Goal: Task Accomplishment & Management: Complete application form

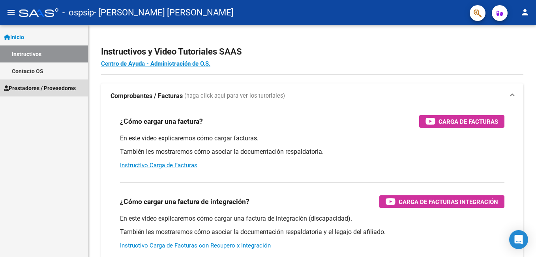
click at [48, 88] on span "Prestadores / Proveedores" at bounding box center [40, 88] width 72 height 9
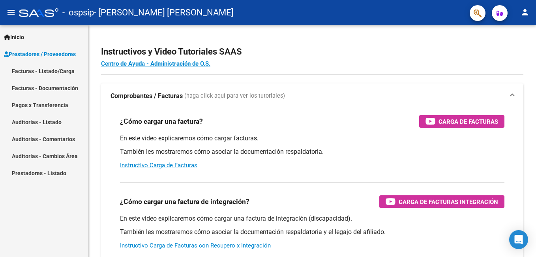
click at [48, 88] on link "Facturas - Documentación" at bounding box center [44, 87] width 88 height 17
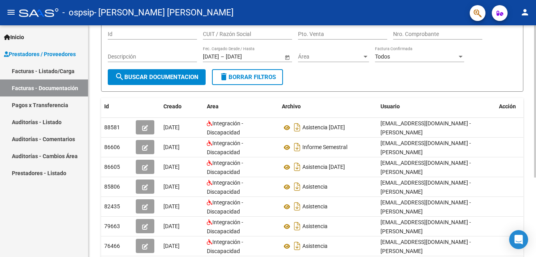
click at [536, 117] on html "menu - ospsip - [PERSON_NAME] [PERSON_NAME] person Inicio Instructivos Contacto…" at bounding box center [268, 128] width 536 height 257
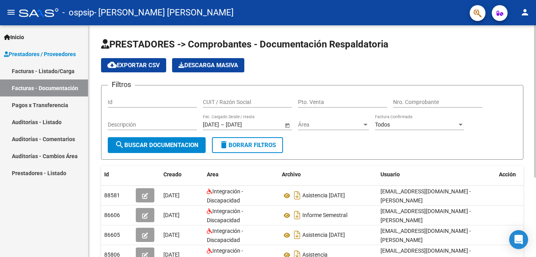
click at [535, 69] on div at bounding box center [535, 101] width 2 height 152
click at [43, 70] on link "Facturas - Listado/Carga" at bounding box center [44, 70] width 88 height 17
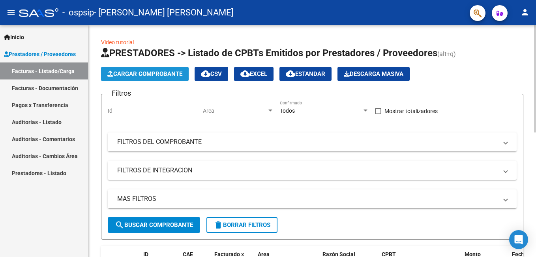
click at [159, 75] on span "Cargar Comprobante" at bounding box center [144, 73] width 75 height 7
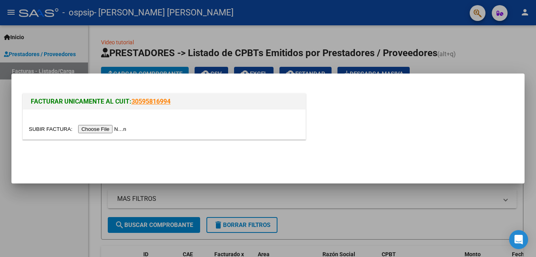
click at [103, 130] on input "file" at bounding box center [79, 129] width 100 height 8
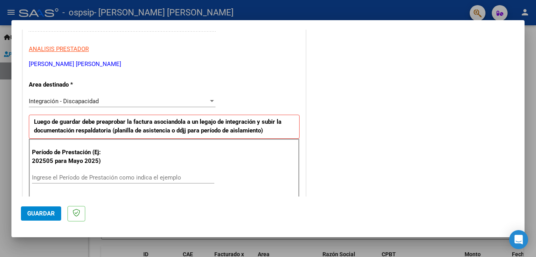
scroll to position [143, 0]
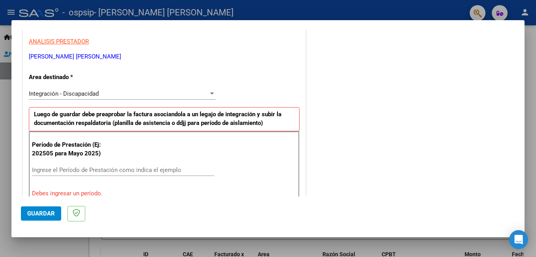
click at [321, 58] on div "COMENTARIOS Comentarios del Prestador / Gerenciador:" at bounding box center [412, 248] width 208 height 707
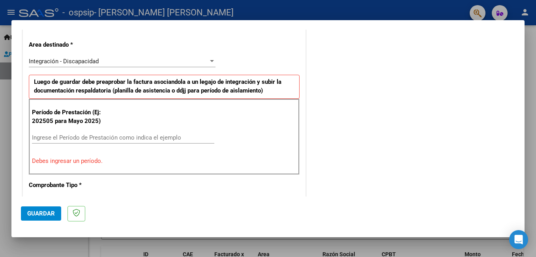
scroll to position [189, 0]
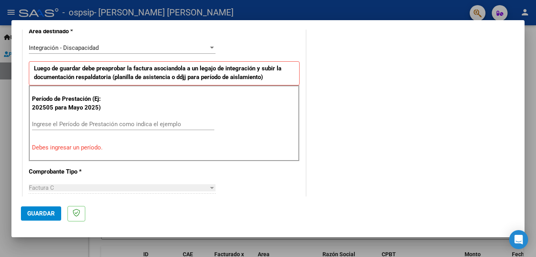
click at [60, 126] on input "Ingrese el Período de Prestación como indica el ejemplo" at bounding box center [123, 123] width 182 height 7
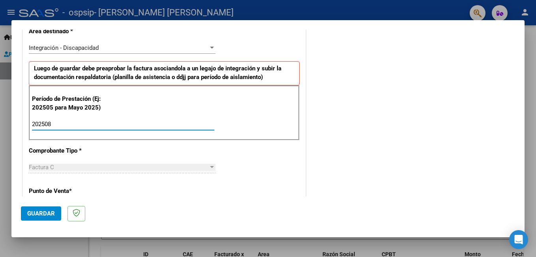
type input "202508"
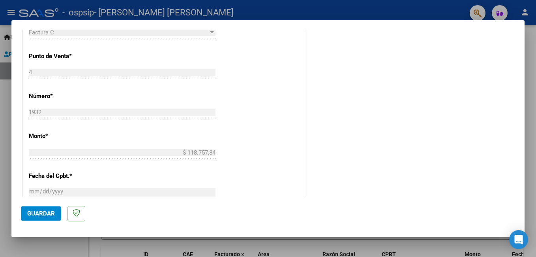
scroll to position [329, 0]
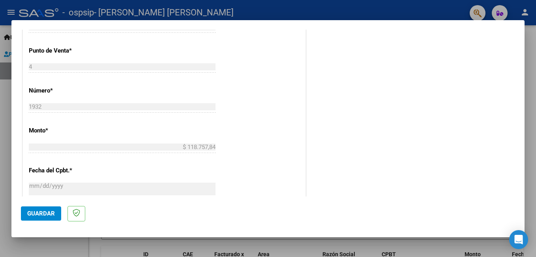
drag, startPoint x: 515, startPoint y: 117, endPoint x: 522, endPoint y: 119, distance: 7.0
click at [522, 119] on mat-dialog-content "COMPROBANTE VER COMPROBANTE El comprobante fue leído exitosamente. DATOS DEL CO…" at bounding box center [267, 113] width 513 height 167
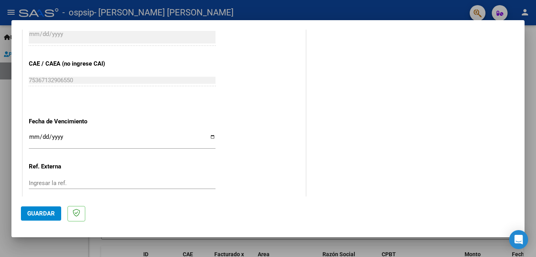
scroll to position [497, 0]
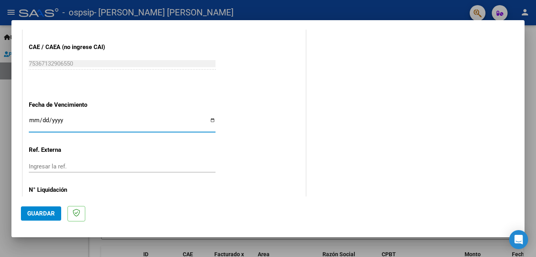
click at [32, 118] on input "Ingresar la fecha" at bounding box center [122, 123] width 187 height 13
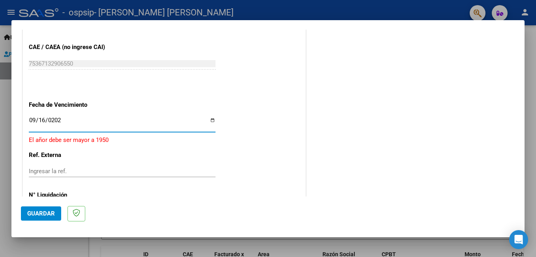
type input "[DATE]"
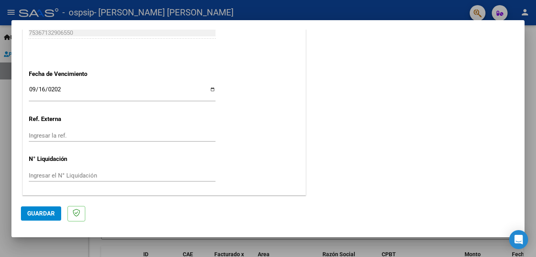
click at [41, 214] on span "Guardar" at bounding box center [41, 213] width 28 height 7
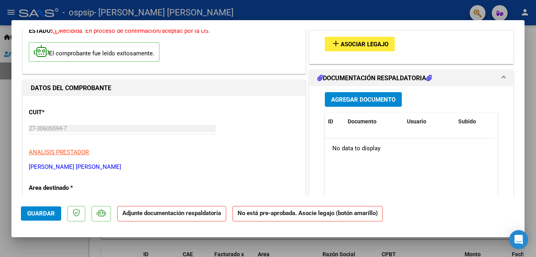
scroll to position [0, 0]
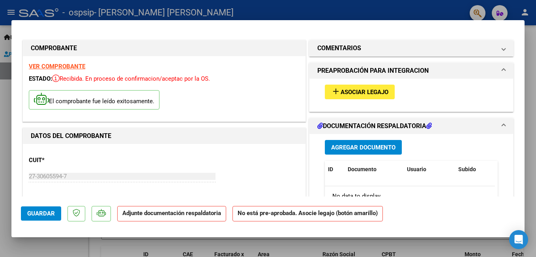
click at [364, 91] on span "Asociar Legajo" at bounding box center [365, 91] width 48 height 7
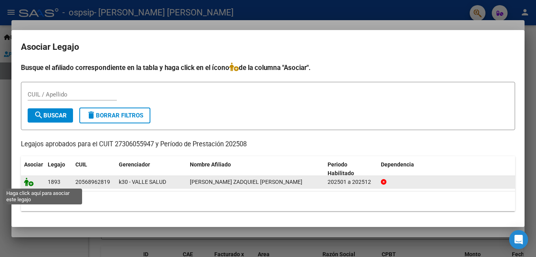
click at [31, 185] on icon at bounding box center [28, 181] width 9 height 9
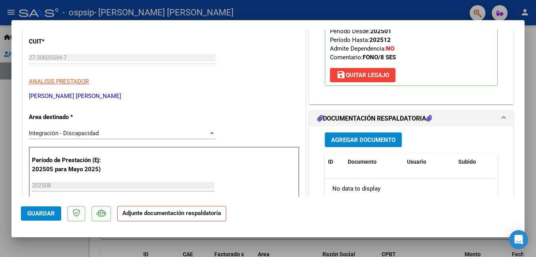
scroll to position [141, 0]
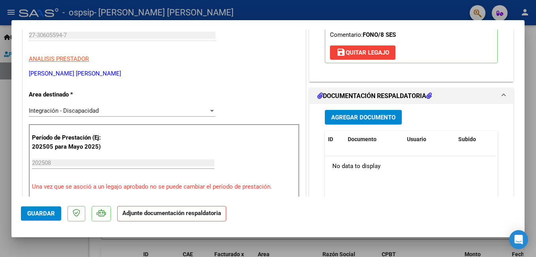
click at [341, 115] on span "Agregar Documento" at bounding box center [363, 117] width 64 height 7
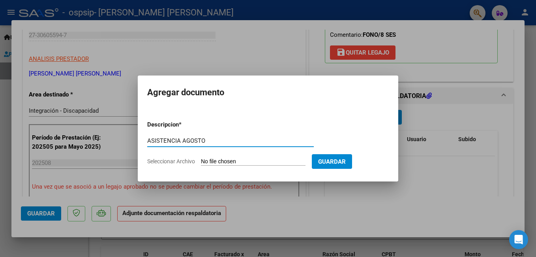
type input "ASISTENCIA AGOSTO"
click at [325, 159] on span "Guardar" at bounding box center [332, 161] width 28 height 7
click at [194, 161] on span "Seleccionar Archivo" at bounding box center [171, 161] width 48 height 6
click at [201, 161] on input "Seleccionar Archivo" at bounding box center [253, 162] width 105 height 8
type input "C:\fakepath\zadquiel asist agost25.pdf"
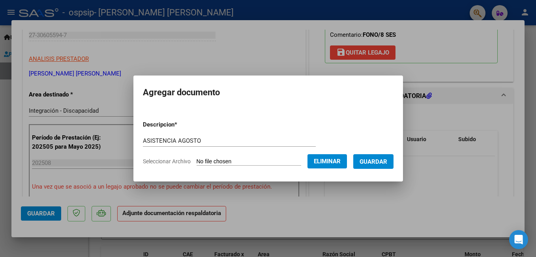
click at [372, 159] on span "Guardar" at bounding box center [374, 161] width 28 height 7
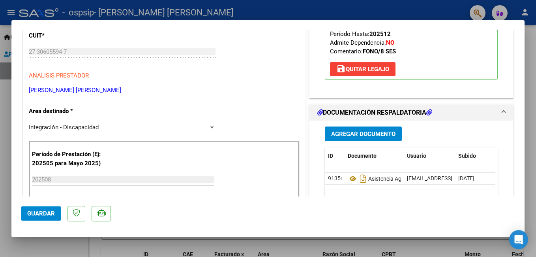
scroll to position [122, 0]
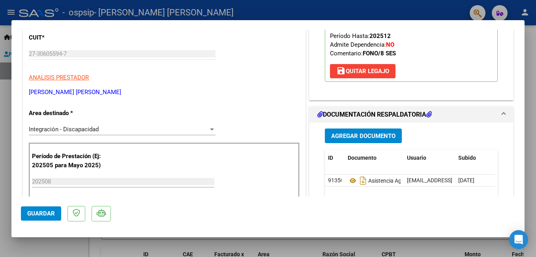
drag, startPoint x: 525, startPoint y: 82, endPoint x: 523, endPoint y: 64, distance: 18.3
click at [523, 64] on div "COMPROBANTE VER COMPROBANTE ESTADO: Recibida. En proceso de confirmacion/acepta…" at bounding box center [268, 128] width 536 height 257
drag, startPoint x: 523, startPoint y: 64, endPoint x: 499, endPoint y: 83, distance: 30.9
click at [499, 83] on div "Legajo preaprobado para Período de Prestación: 202508 Ver Legajo Asociado CUIL:…" at bounding box center [412, 28] width 204 height 144
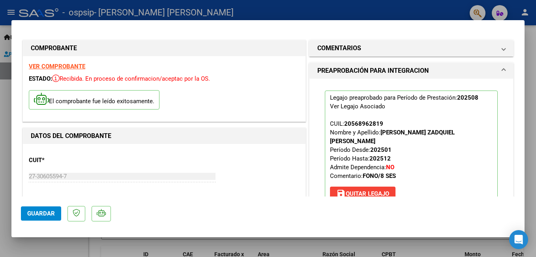
scroll to position [536, 0]
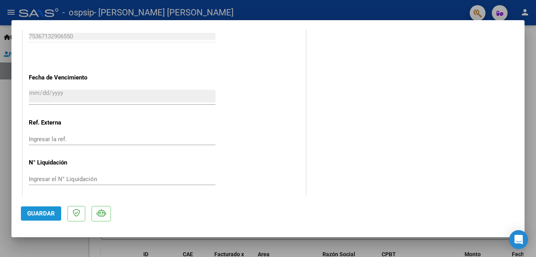
click at [34, 213] on span "Guardar" at bounding box center [41, 213] width 28 height 7
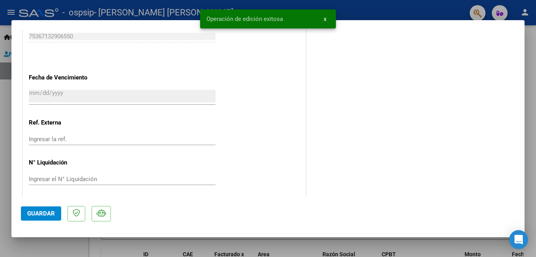
click at [529, 75] on div at bounding box center [268, 128] width 536 height 257
type input "$ 0,00"
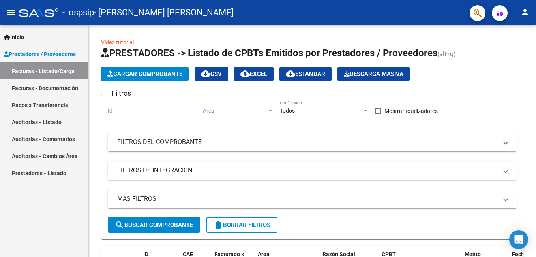
click at [60, 75] on link "Facturas - Listado/Carga" at bounding box center [44, 70] width 88 height 17
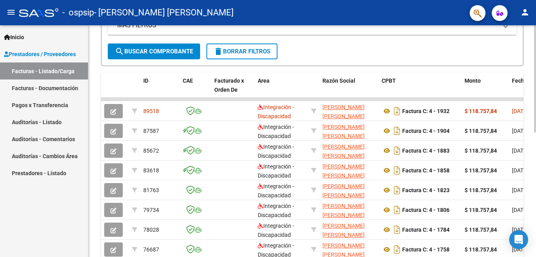
click at [526, 144] on div "Video tutorial PRESTADORES -> Listado de CPBTs Emitidos por Prestadores / Prove…" at bounding box center [313, 99] width 450 height 494
click at [344, 16] on div "- ospsip - [PERSON_NAME] [PERSON_NAME]" at bounding box center [241, 12] width 445 height 17
drag, startPoint x: 533, startPoint y: 134, endPoint x: 535, endPoint y: 109, distance: 25.7
click at [535, 109] on div "Video tutorial PRESTADORES -> Listado de CPBTs Emitidos por Prestadores / Prove…" at bounding box center [313, 99] width 450 height 494
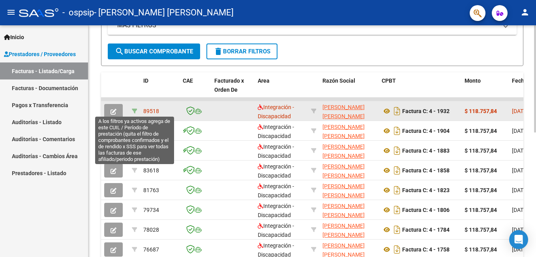
click at [134, 108] on icon at bounding box center [135, 111] width 6 height 6
type input "202508"
type input "20568962819"
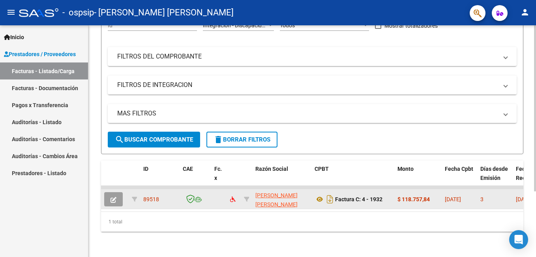
scroll to position [92, 0]
click at [533, 194] on div "Video tutorial PRESTADORES -> Listado de CPBTs Emitidos por Prestadores / Prove…" at bounding box center [313, 98] width 450 height 317
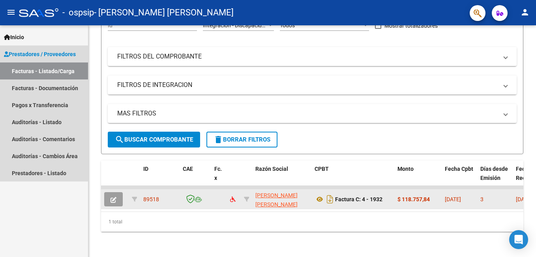
click at [54, 71] on link "Facturas - Listado/Carga" at bounding box center [44, 70] width 88 height 17
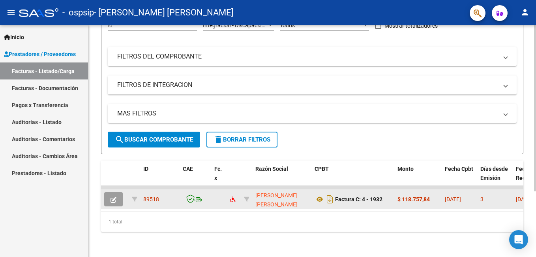
click at [533, 108] on div "Video tutorial PRESTADORES -> Listado de CPBTs Emitidos por Prestadores / Prove…" at bounding box center [313, 98] width 450 height 317
click at [536, 150] on html "menu - ospsip - [PERSON_NAME] [PERSON_NAME] person Inicio Instructivos Contacto…" at bounding box center [268, 128] width 536 height 257
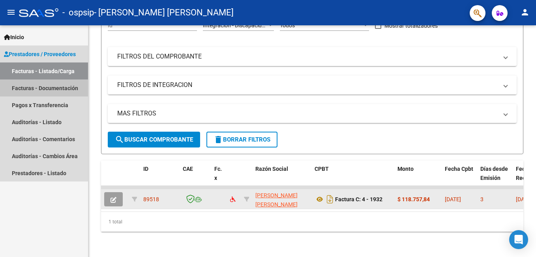
click at [69, 87] on link "Facturas - Documentación" at bounding box center [44, 87] width 88 height 17
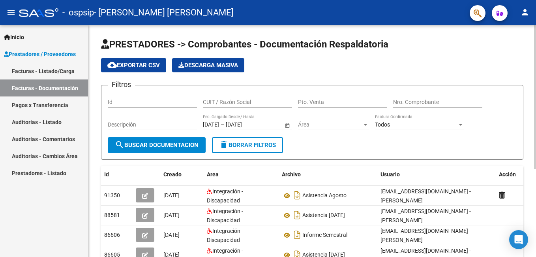
click at [536, 27] on html "menu - ospsip - [PERSON_NAME] [PERSON_NAME] person Inicio Instructivos Contacto…" at bounding box center [268, 128] width 536 height 257
